Goal: Communication & Community: Answer question/provide support

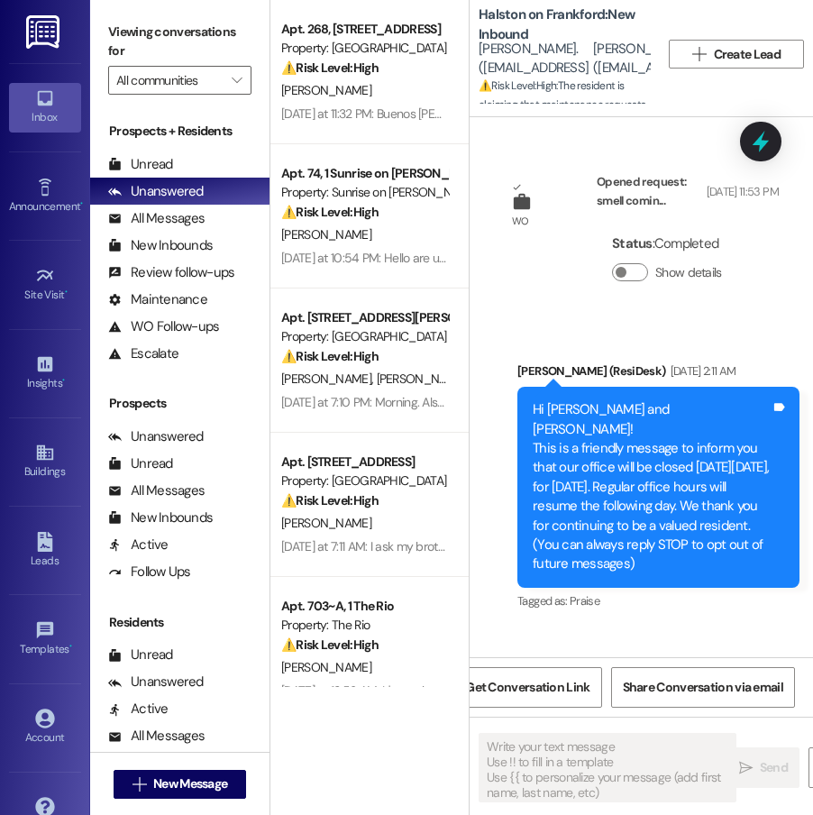
scroll to position [6861, 0]
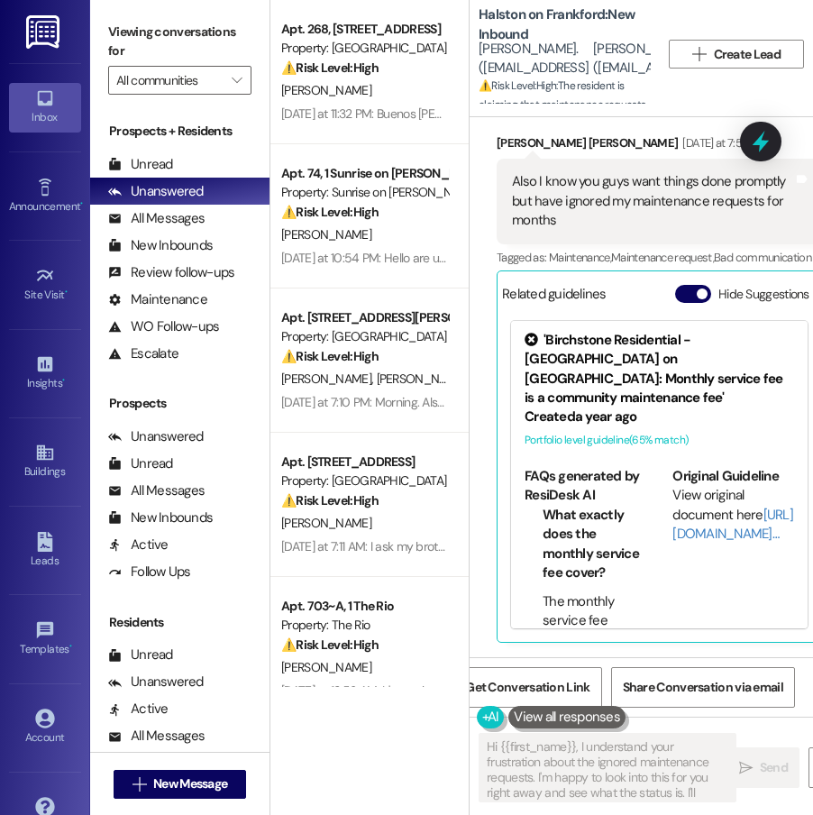
type textarea "Hi {{first_name}}, I understand your frustration about the ignored maintenance …"
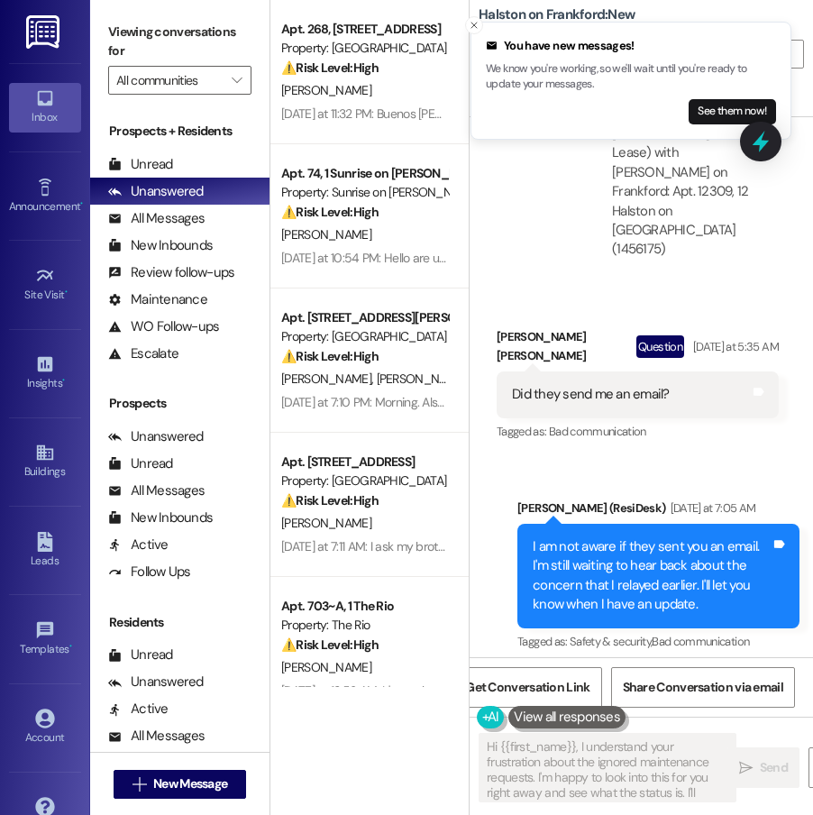
scroll to position [5948, 0]
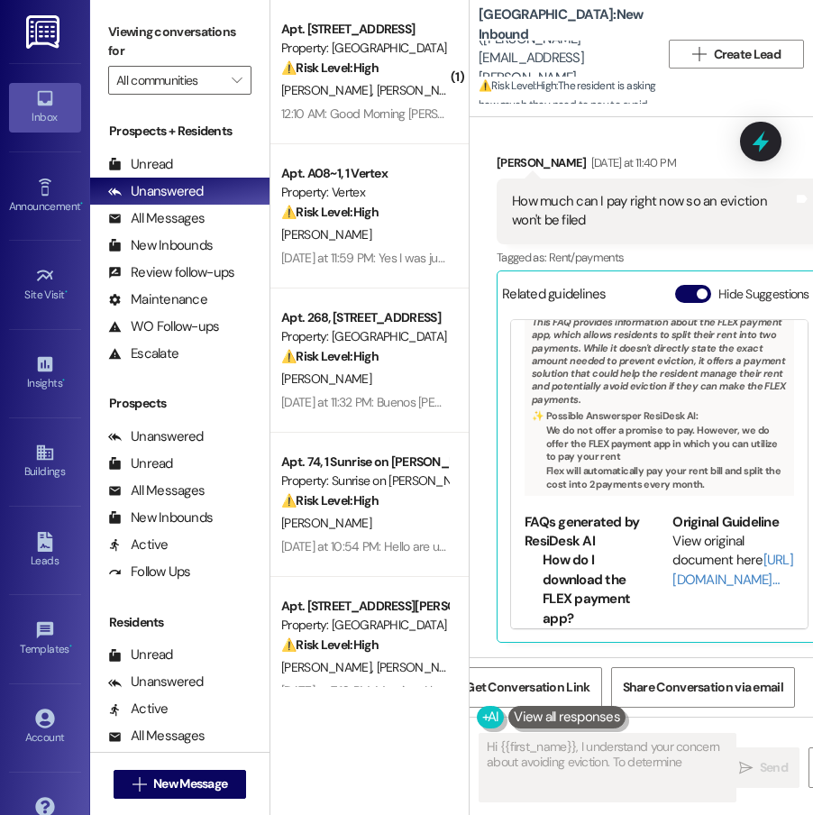
scroll to position [20862, 0]
type textarea "Hi {{first_name}}, I understand your concern about avoiding eviction. To determ…"
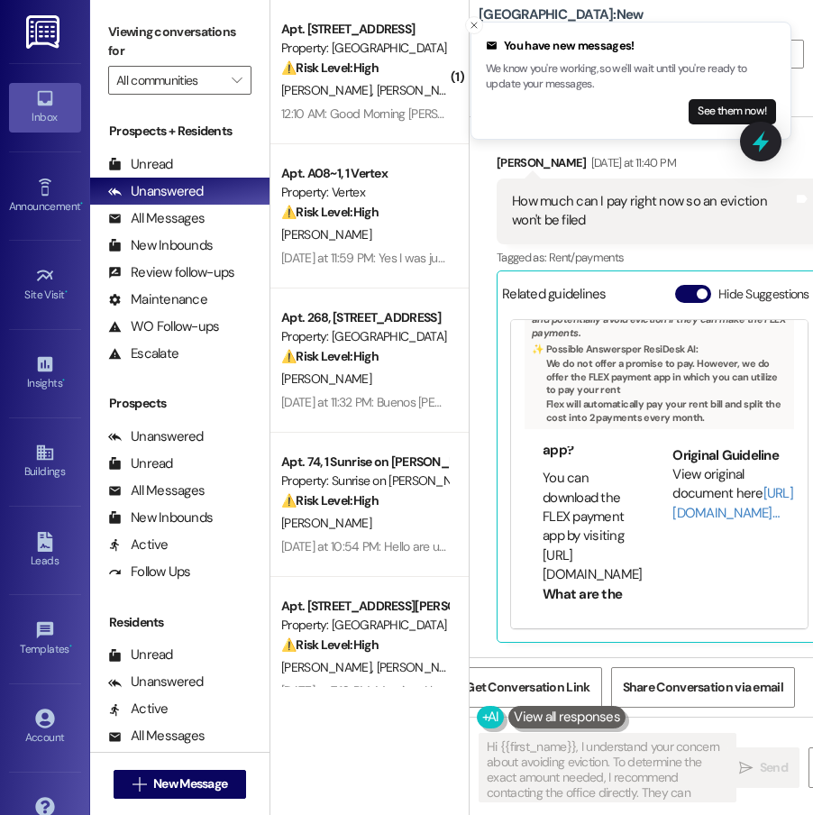
scroll to position [109, 0]
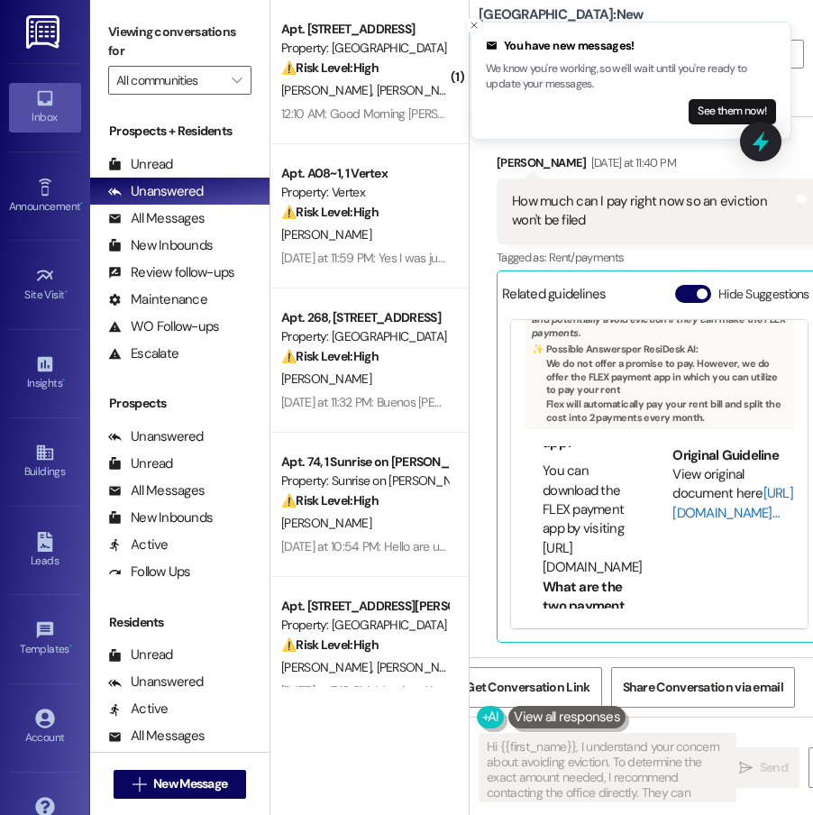
click at [695, 514] on link "[URL][DOMAIN_NAME]…" at bounding box center [732, 502] width 121 height 37
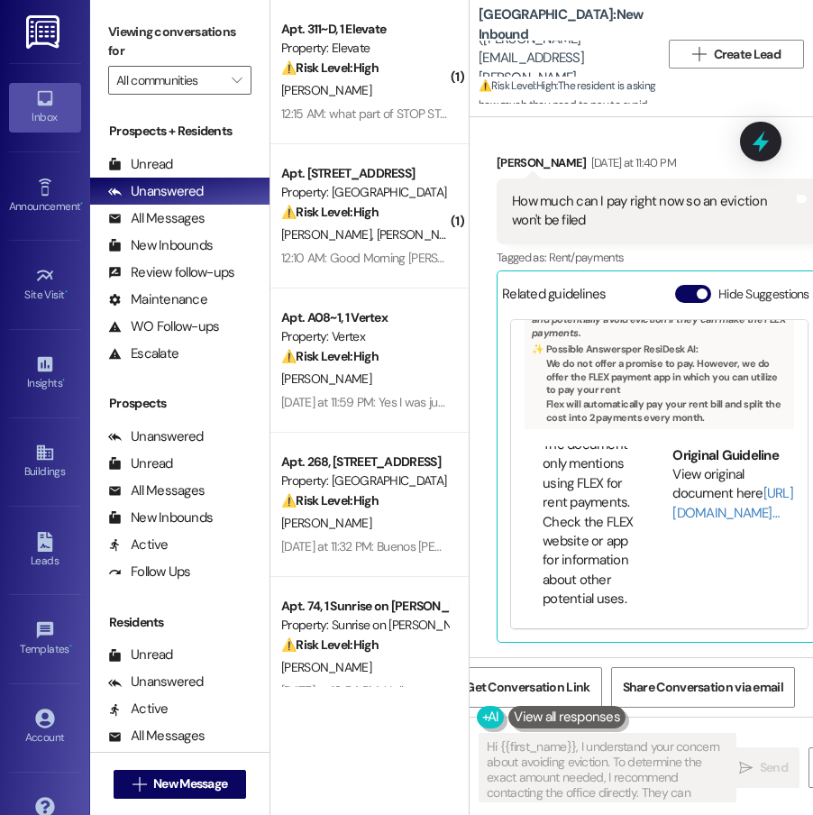
scroll to position [2832, 0]
